Goal: Navigation & Orientation: Find specific page/section

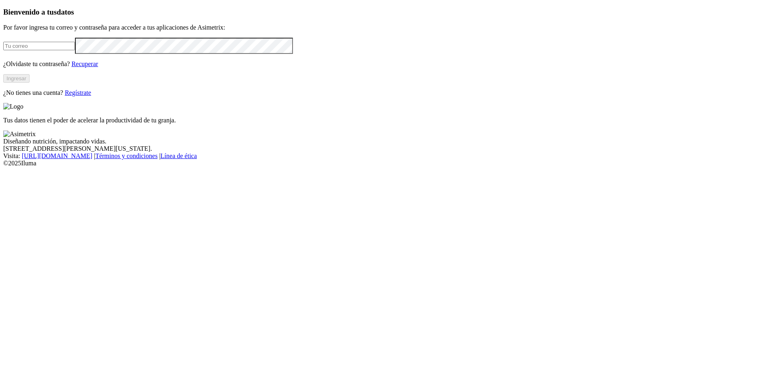
click at [167, 17] on h3 "Bienvenido a tus datos" at bounding box center [388, 12] width 771 height 9
click at [298, 96] on div "Bienvenido a tus datos Por favor ingresa tu correo y contraseña para acceder a …" at bounding box center [388, 52] width 771 height 89
click at [75, 50] on input "email" at bounding box center [39, 46] width 72 height 9
click at [65, 31] on p "Por favor ingresa tu correo y contraseña para acceder a tus aplicaciones de Asi…" at bounding box center [388, 27] width 771 height 7
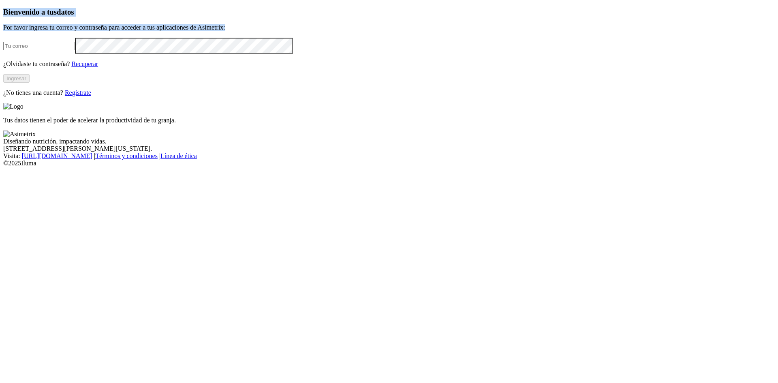
drag, startPoint x: 81, startPoint y: 55, endPoint x: 199, endPoint y: 81, distance: 120.6
click at [199, 81] on div "Bienvenido a tus datos Por favor ingresa tu correo y contraseña para acceder a …" at bounding box center [388, 52] width 771 height 89
click at [199, 31] on p "Por favor ingresa tu correo y contraseña para acceder a tus aplicaciones de Asi…" at bounding box center [388, 27] width 771 height 7
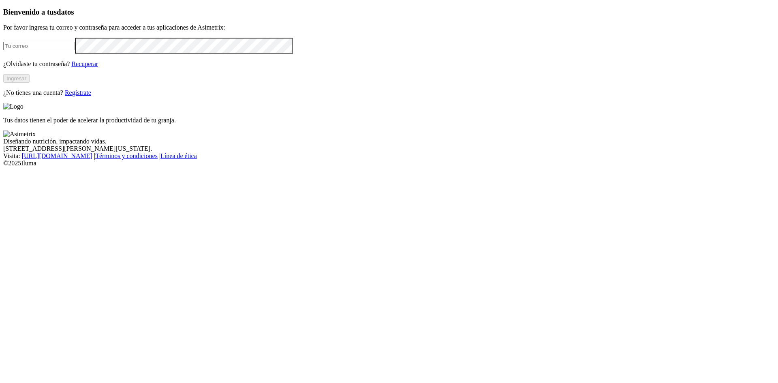
click at [75, 50] on input "email" at bounding box center [39, 46] width 72 height 9
click at [123, 53] on div at bounding box center [388, 46] width 771 height 16
click at [75, 50] on input "email" at bounding box center [39, 46] width 72 height 9
type input "[PERSON_NAME][EMAIL_ADDRESS][PERSON_NAME][DOMAIN_NAME]"
click at [83, 96] on div "Bienvenido a tus datos Por favor ingresa tu correo y contraseña para acceder a …" at bounding box center [388, 52] width 771 height 89
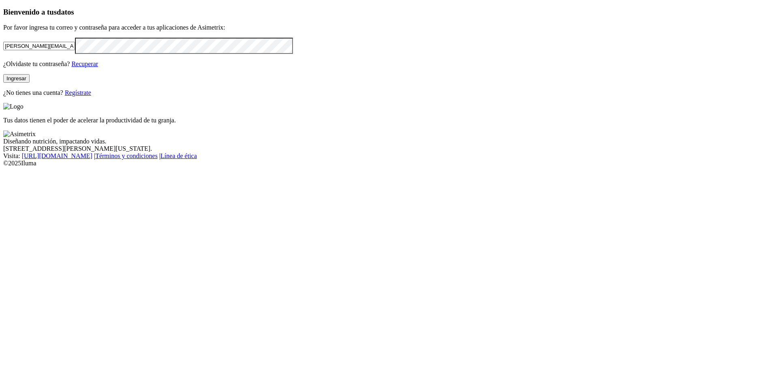
click at [30, 83] on button "Ingresar" at bounding box center [16, 78] width 26 height 9
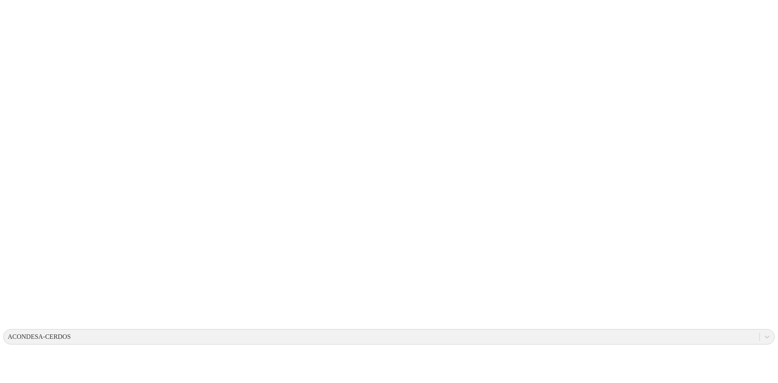
click at [759, 329] on div at bounding box center [766, 336] width 15 height 15
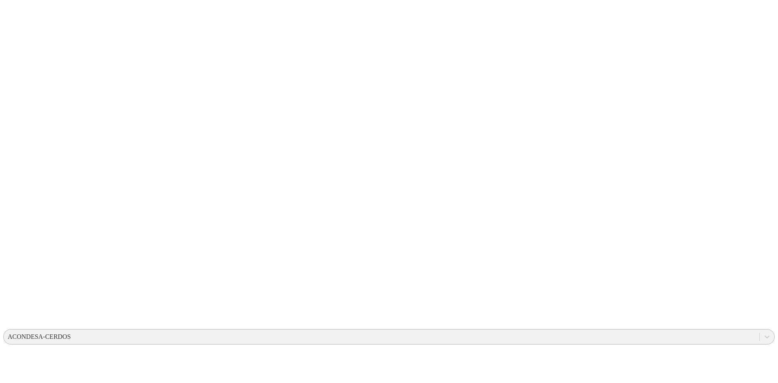
click at [670, 330] on div "ACONDESA-CERDOS" at bounding box center [381, 336] width 755 height 12
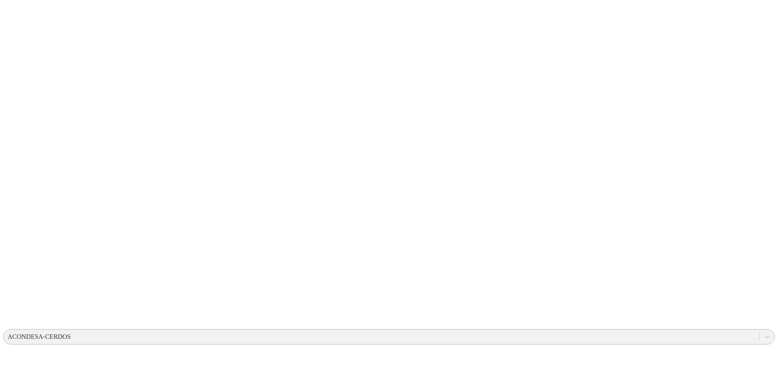
click at [71, 333] on div "ACONDESA-CERDOS" at bounding box center [39, 336] width 63 height 7
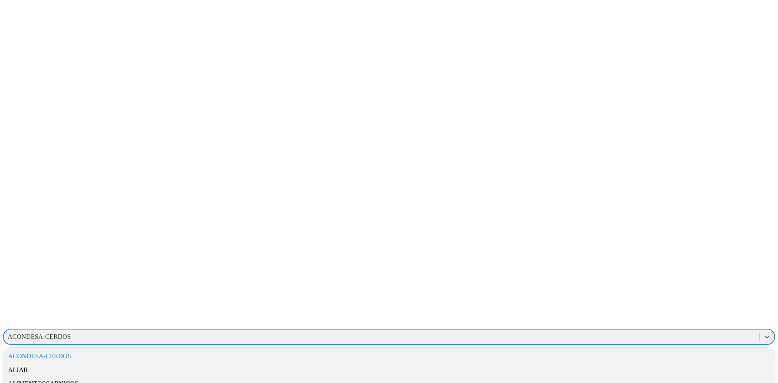
click at [643, 363] on div "ALIAR" at bounding box center [388, 370] width 771 height 14
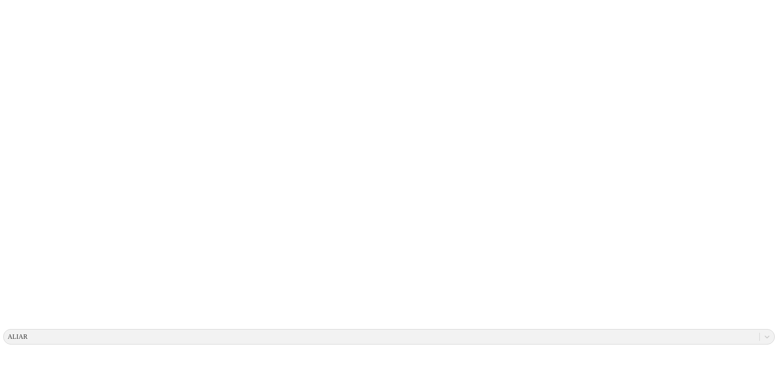
click at [8, 19] on icon at bounding box center [15, 165] width 25 height 324
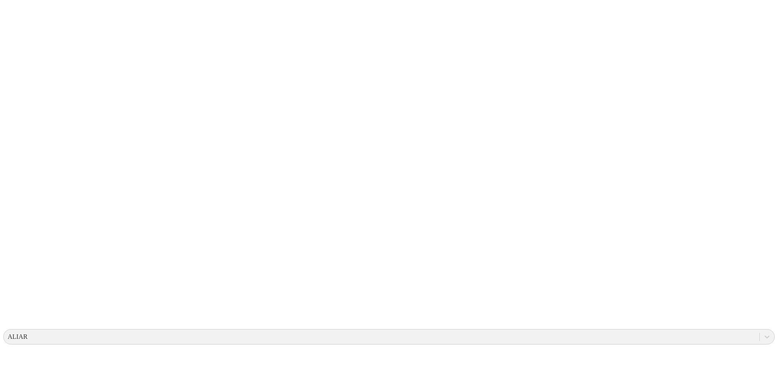
click at [24, 18] on icon at bounding box center [15, 165] width 25 height 324
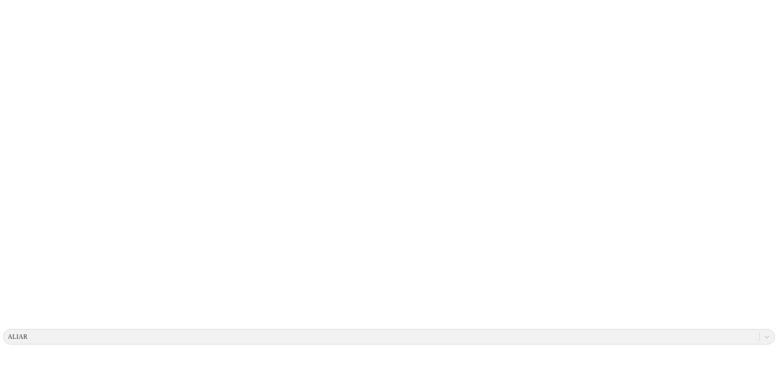
click at [23, 15] on icon at bounding box center [15, 165] width 25 height 324
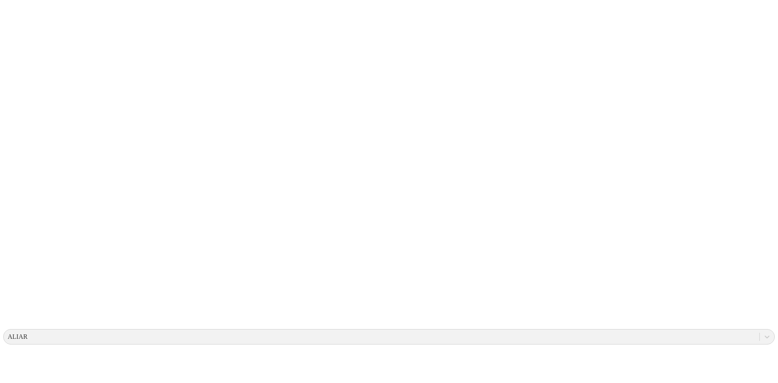
click at [16, 153] on icon at bounding box center [15, 165] width 25 height 25
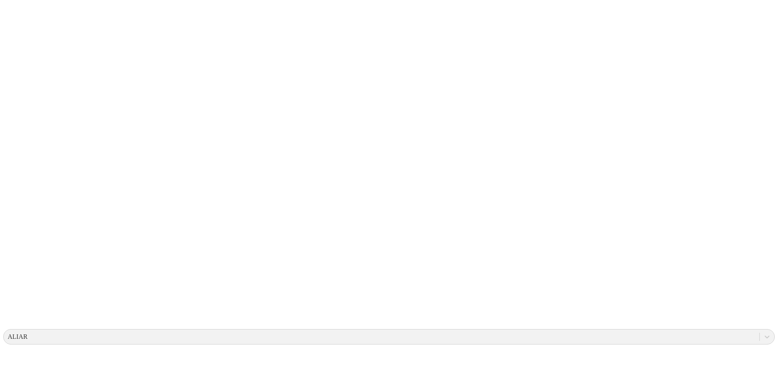
click at [19, 19] on icon at bounding box center [15, 165] width 25 height 324
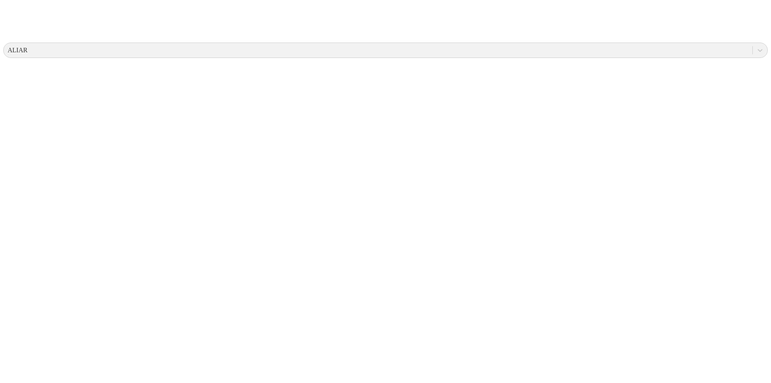
scroll to position [283, 0]
drag, startPoint x: 60, startPoint y: 36, endPoint x: 120, endPoint y: 37, distance: 60.3
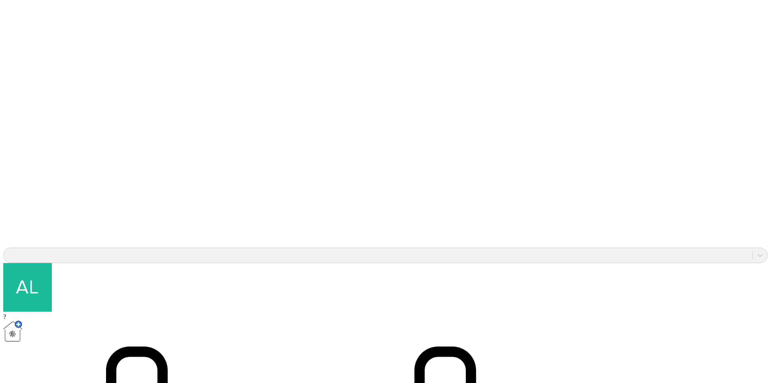
scroll to position [729, 0]
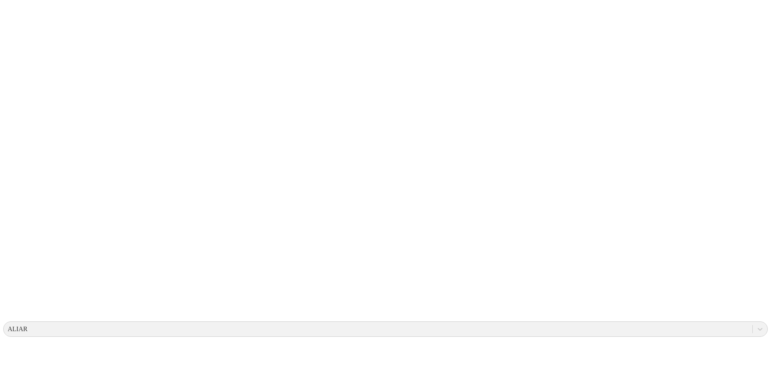
scroll to position [0, 0]
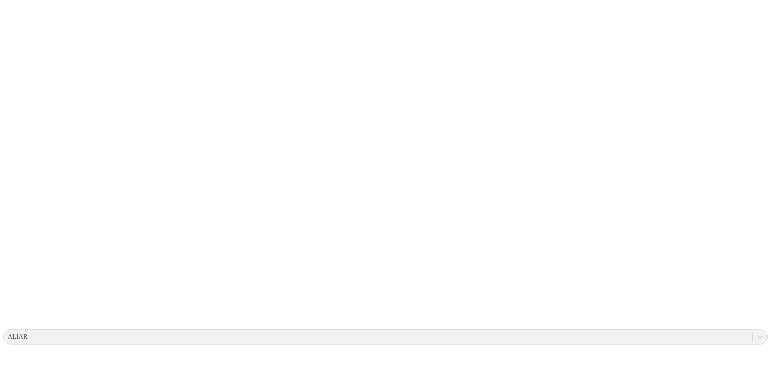
click at [18, 18] on icon at bounding box center [15, 165] width 25 height 324
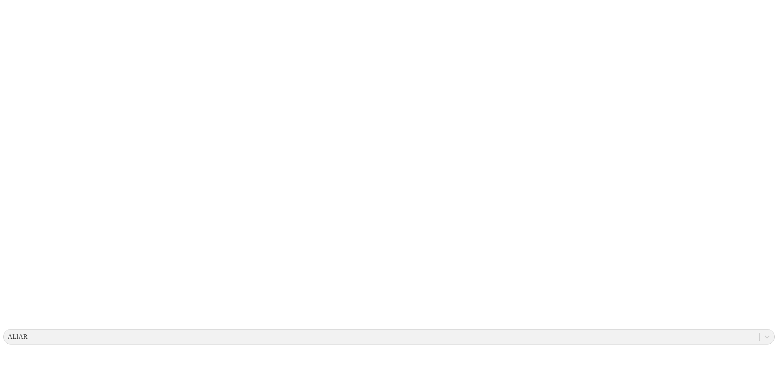
click at [15, 153] on icon at bounding box center [15, 165] width 25 height 25
click at [21, 17] on icon at bounding box center [15, 165] width 25 height 324
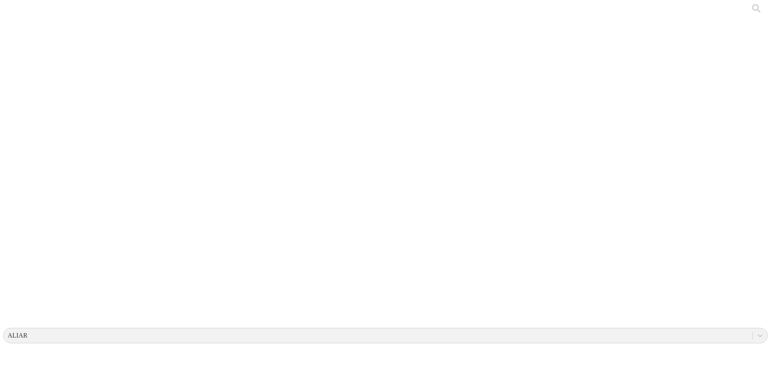
scroll to position [2, 0]
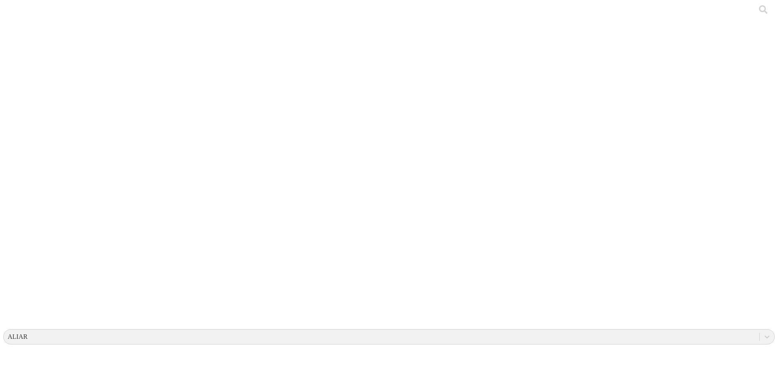
click at [20, 12] on icon at bounding box center [15, 165] width 25 height 324
click at [15, 153] on icon at bounding box center [15, 165] width 25 height 25
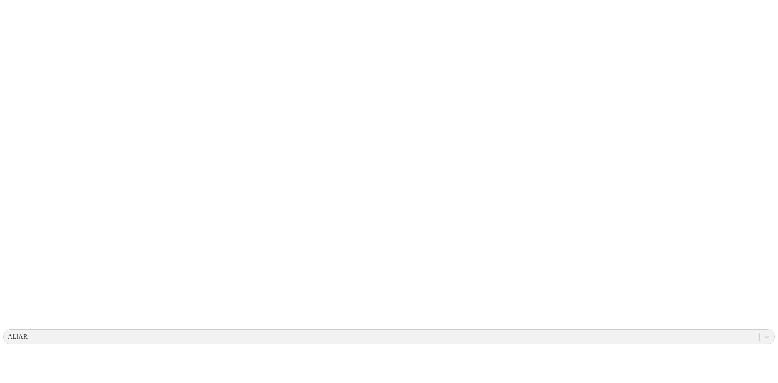
click at [14, 21] on icon at bounding box center [15, 165] width 25 height 324
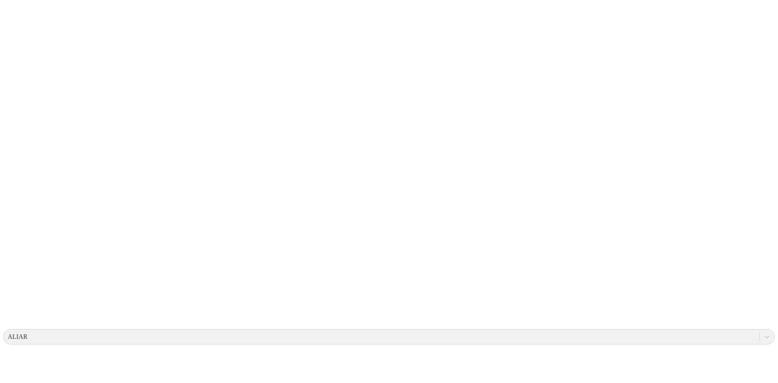
click at [18, 153] on icon at bounding box center [15, 165] width 25 height 25
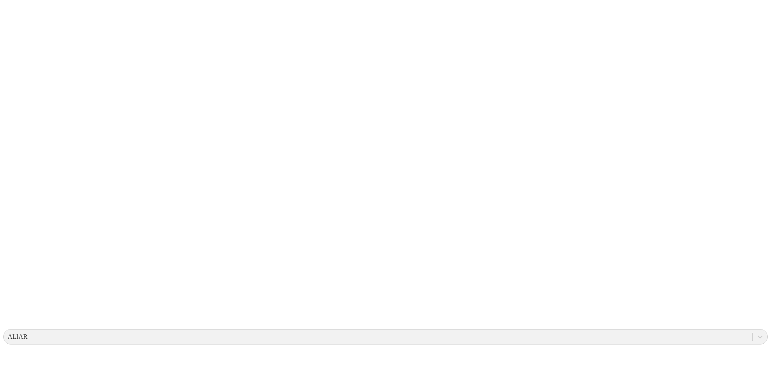
click at [21, 17] on icon at bounding box center [15, 165] width 25 height 324
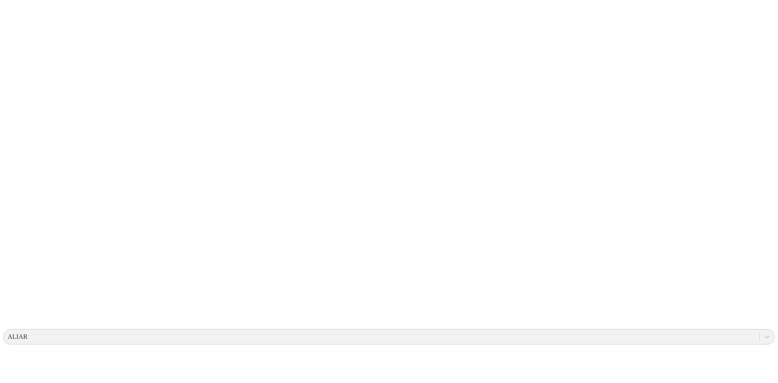
click at [13, 21] on icon at bounding box center [15, 165] width 25 height 324
drag, startPoint x: 474, startPoint y: 232, endPoint x: 487, endPoint y: 215, distance: 21.1
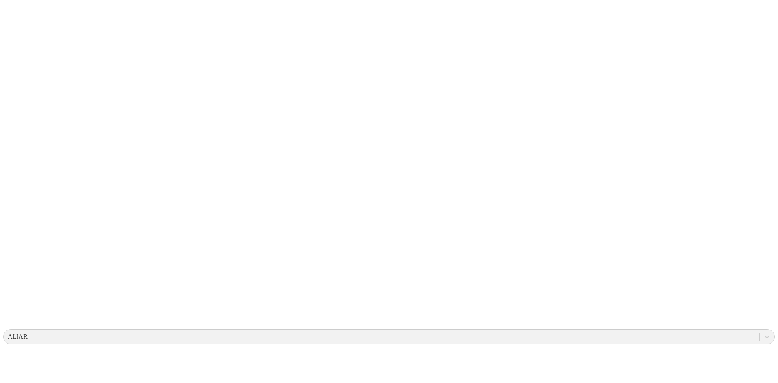
click at [21, 21] on icon at bounding box center [15, 165] width 25 height 324
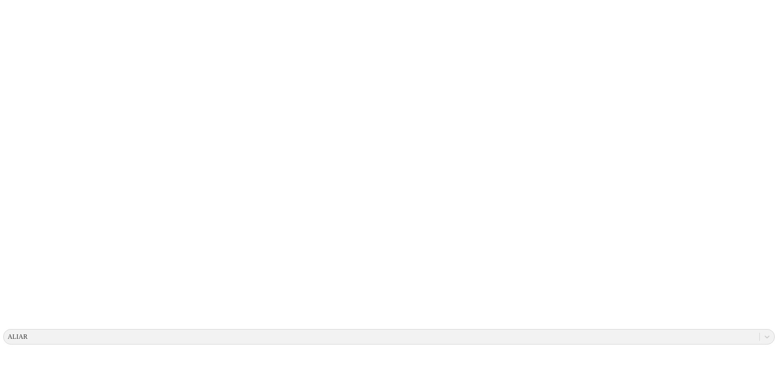
click at [19, 15] on icon at bounding box center [15, 165] width 25 height 324
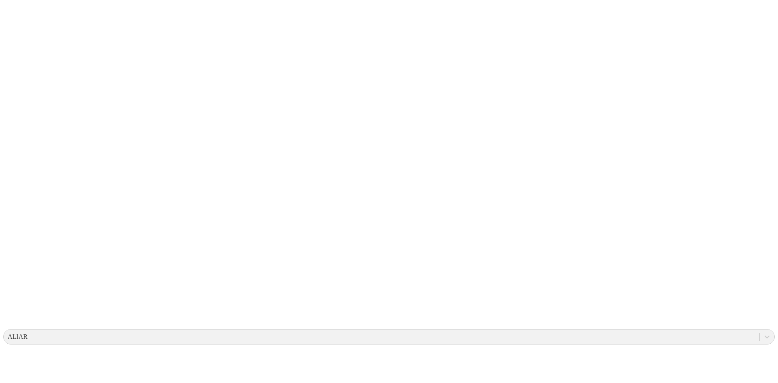
click at [17, 13] on icon at bounding box center [15, 165] width 25 height 324
drag, startPoint x: 39, startPoint y: 60, endPoint x: 114, endPoint y: 59, distance: 74.5
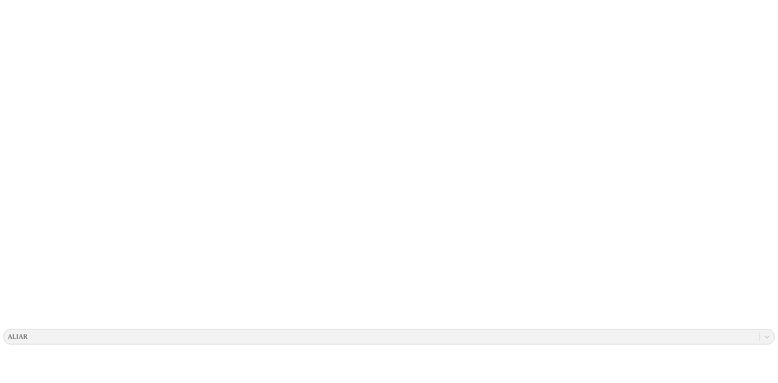
click at [13, 14] on icon at bounding box center [15, 165] width 25 height 324
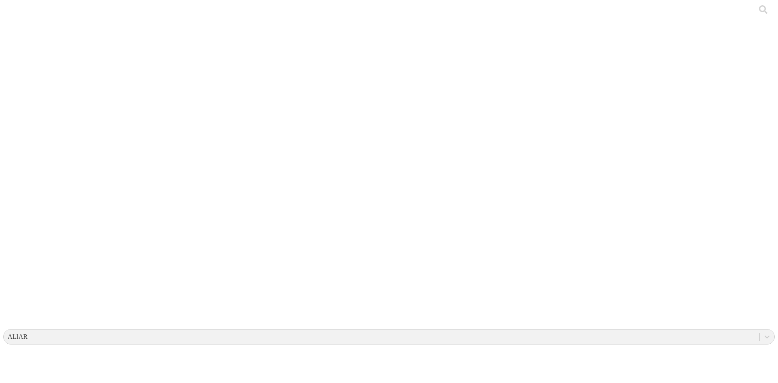
click at [17, 13] on icon at bounding box center [15, 165] width 25 height 324
drag, startPoint x: 200, startPoint y: 102, endPoint x: 37, endPoint y: 60, distance: 168.4
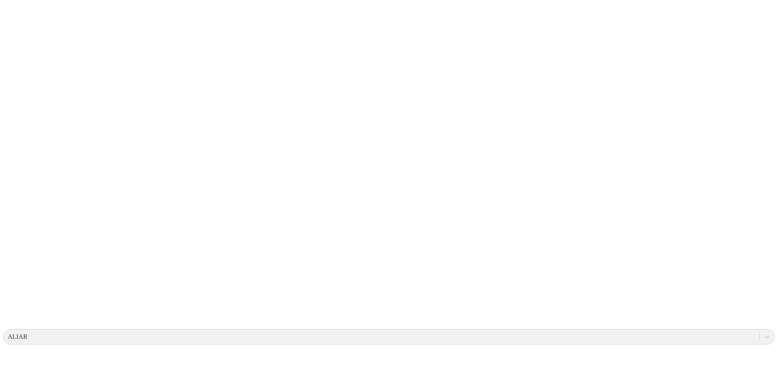
click at [19, 19] on icon at bounding box center [15, 165] width 25 height 324
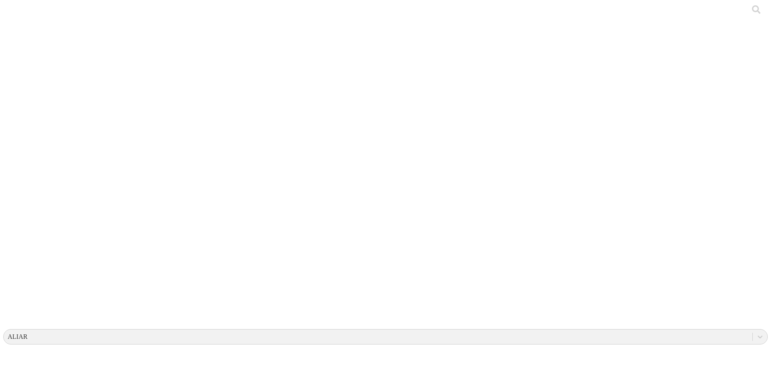
click at [19, 18] on icon at bounding box center [15, 165] width 25 height 324
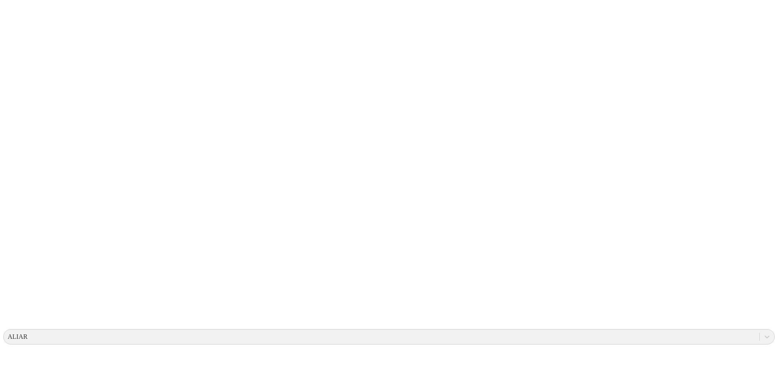
click at [14, 153] on icon at bounding box center [15, 165] width 25 height 25
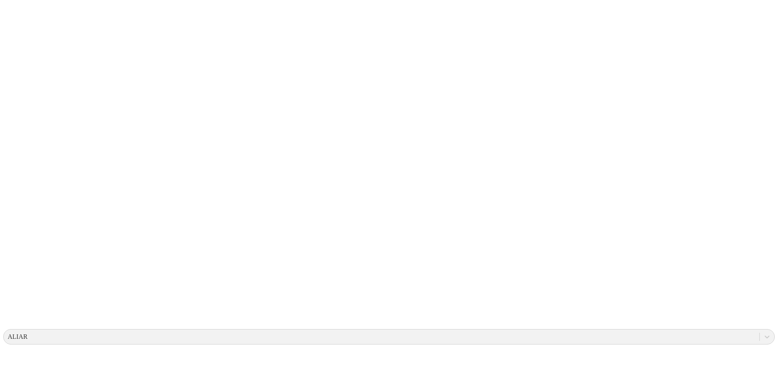
click at [24, 18] on icon at bounding box center [15, 165] width 25 height 324
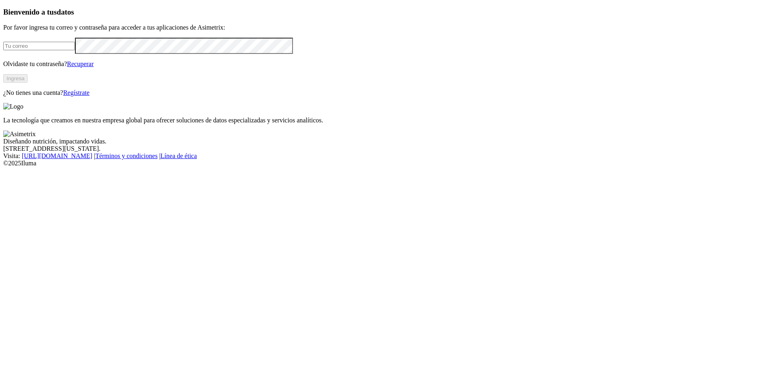
click at [275, 96] on div "Bienvenido a tus datos Por favor ingresa tu correo y contraseña para acceder a …" at bounding box center [388, 52] width 771 height 89
click at [271, 81] on div "Bienvenido a tus datos Por favor ingresa tu correo y contraseña para acceder a …" at bounding box center [388, 52] width 771 height 89
